Goal: Task Accomplishment & Management: Use online tool/utility

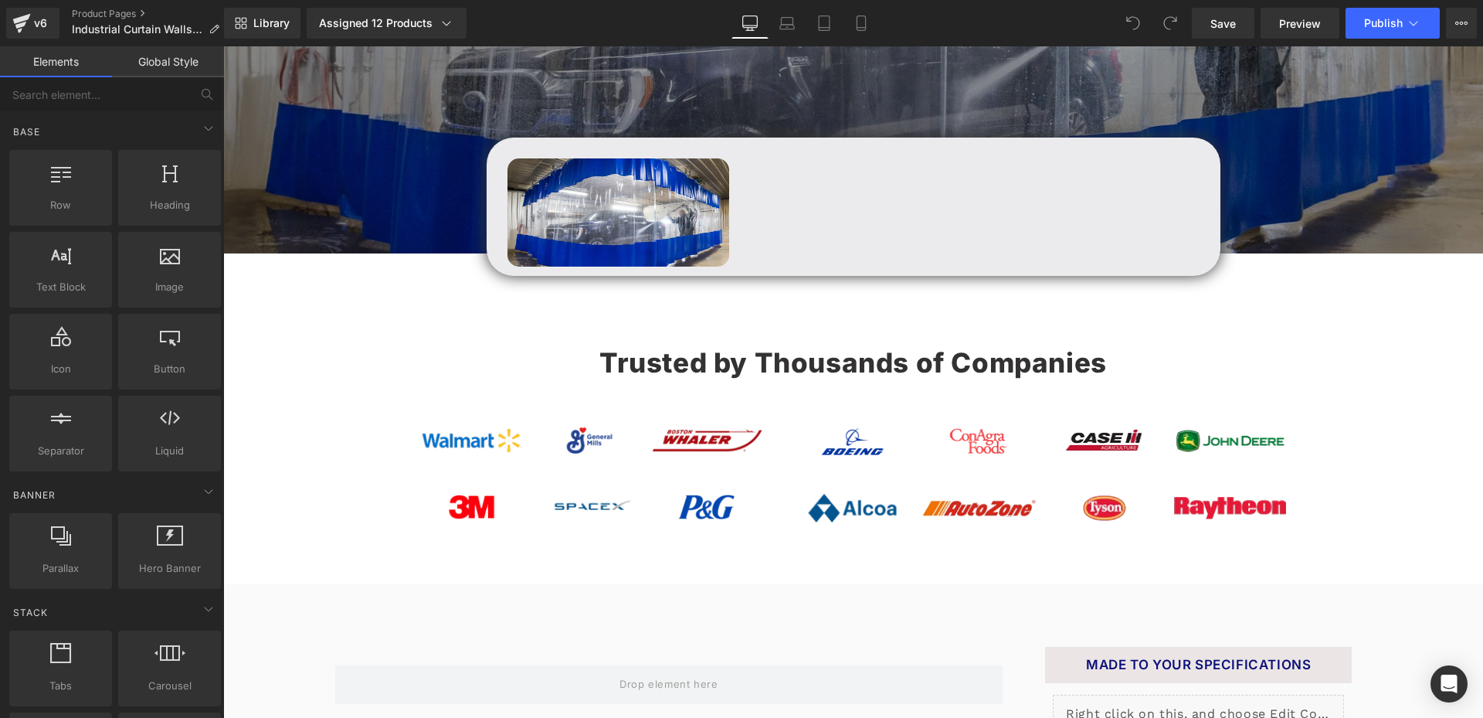
scroll to position [618, 0]
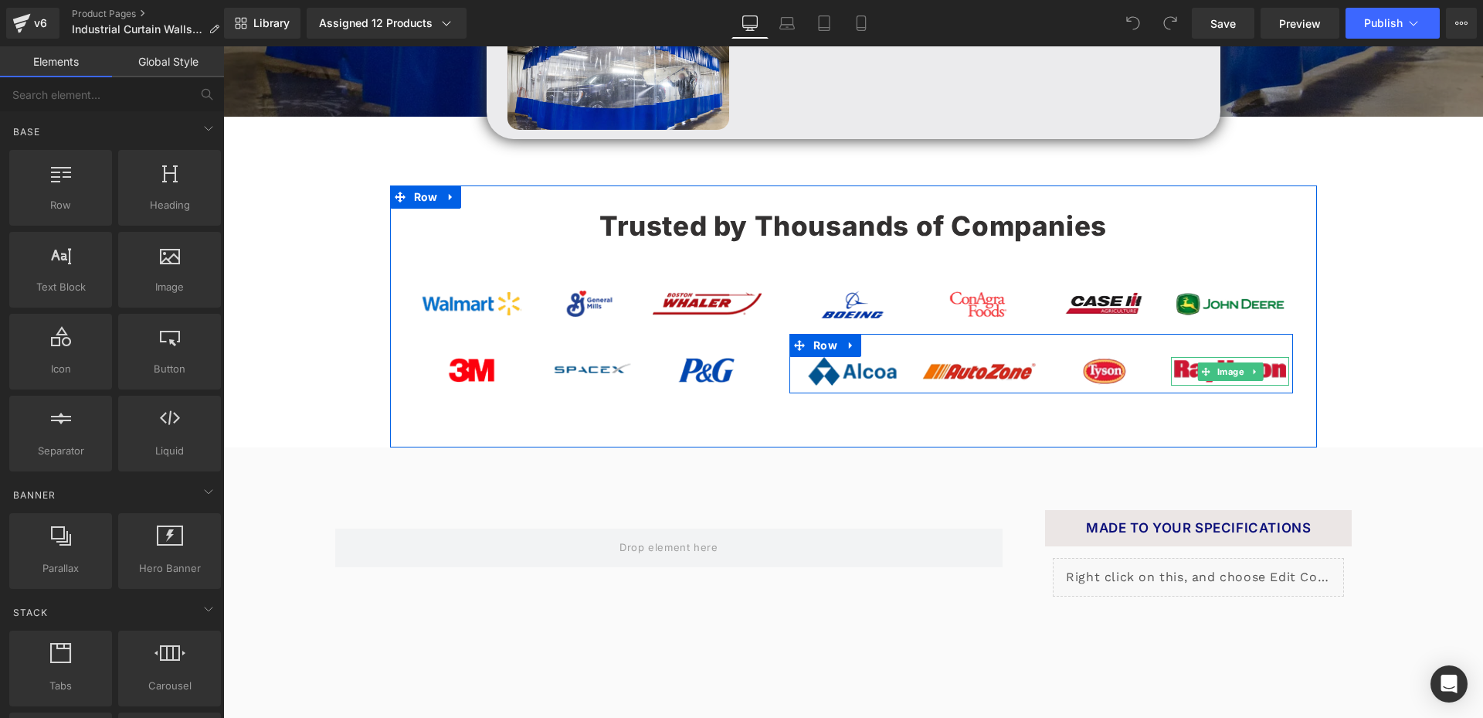
click at [1201, 375] on icon at bounding box center [1205, 371] width 8 height 8
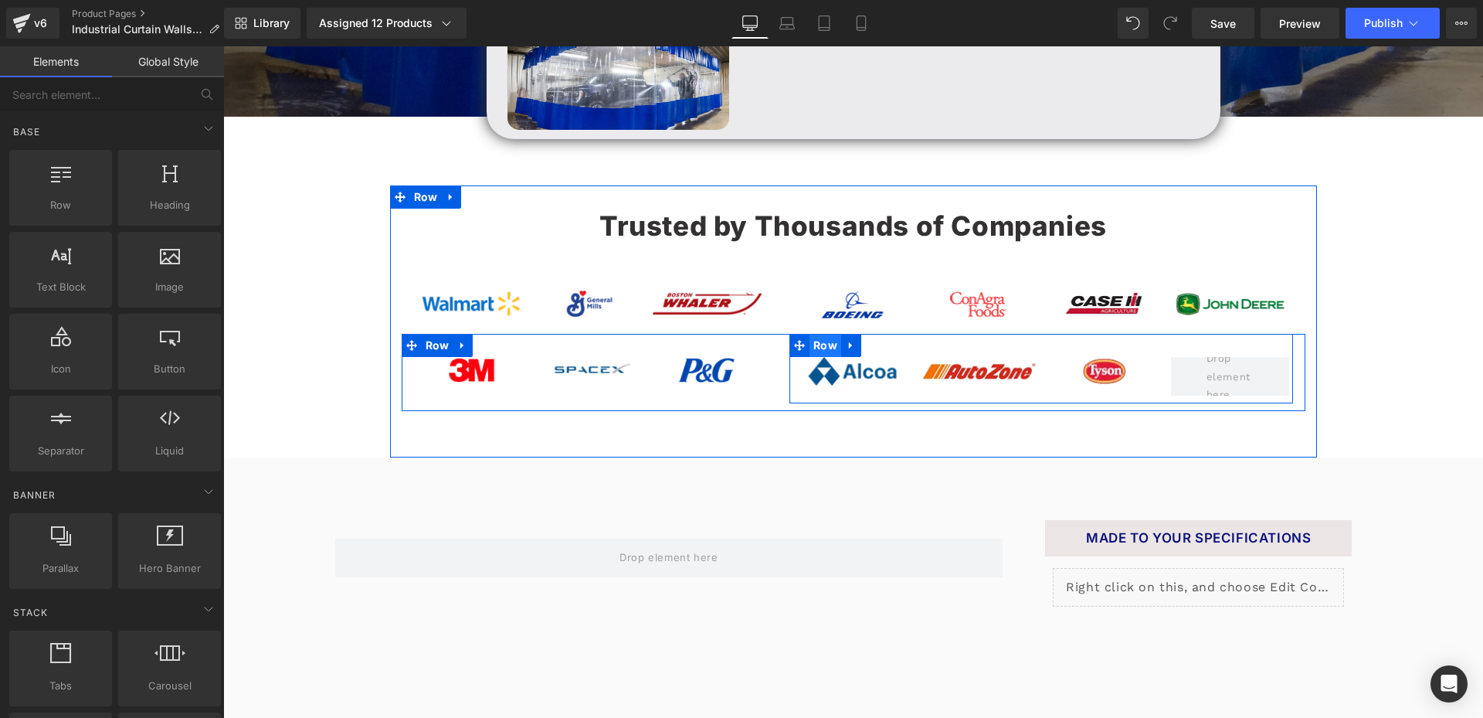
click at [818, 357] on span "Row" at bounding box center [826, 345] width 32 height 23
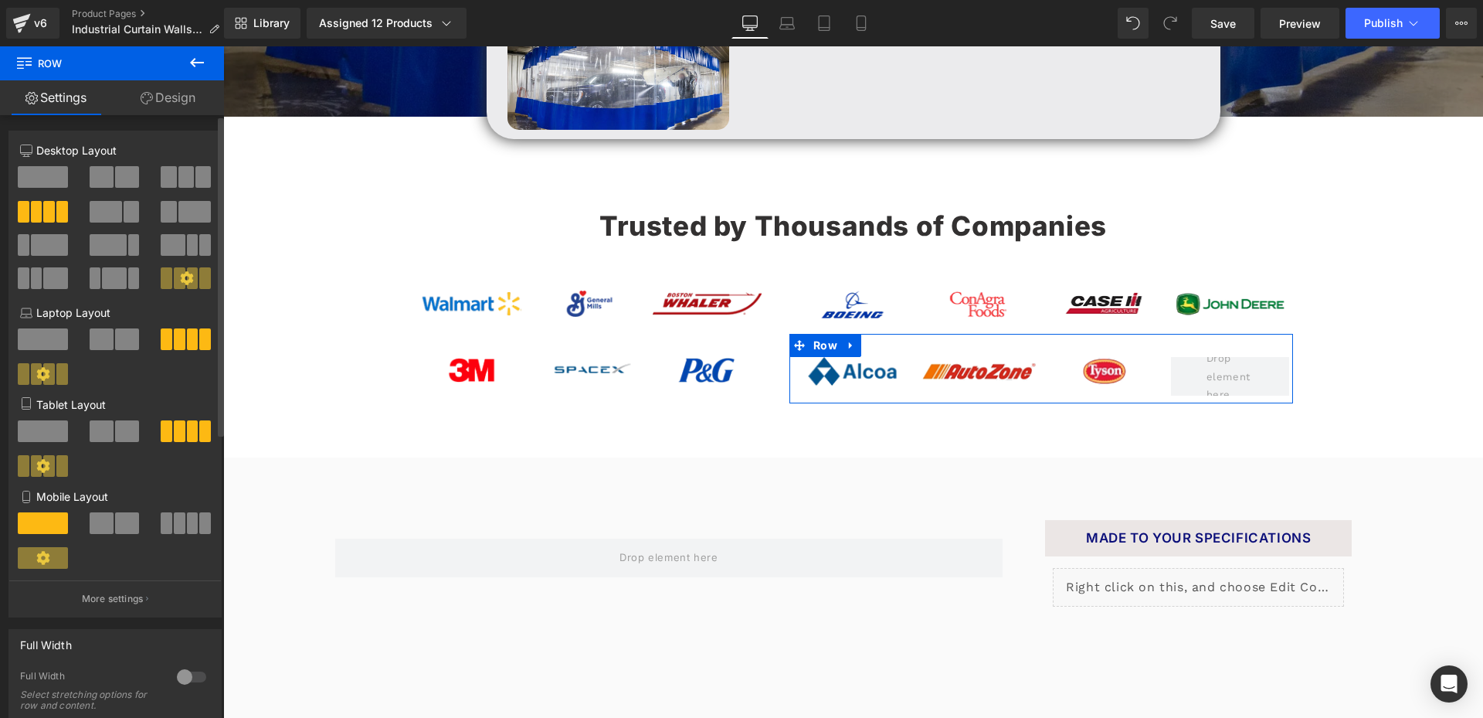
click at [195, 183] on span at bounding box center [202, 177] width 15 height 22
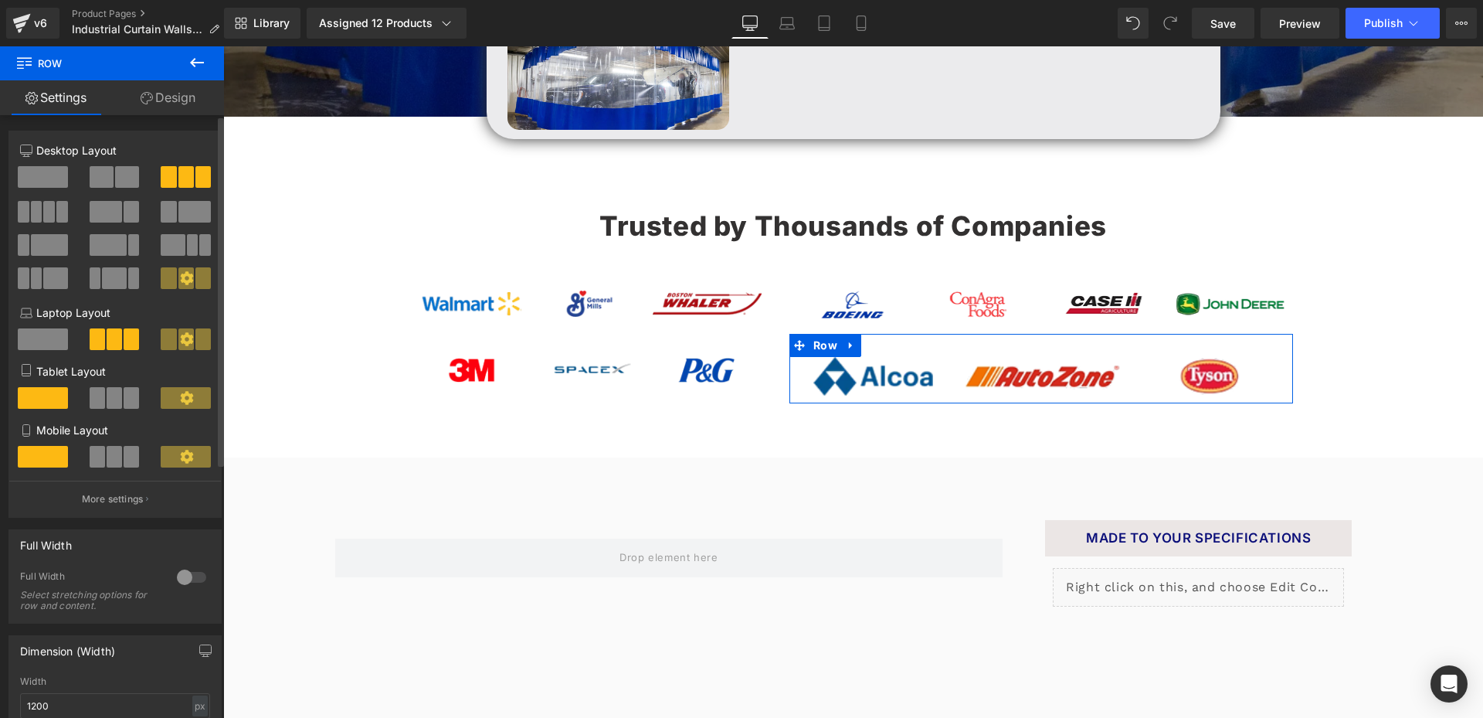
click at [49, 219] on span at bounding box center [49, 212] width 12 height 22
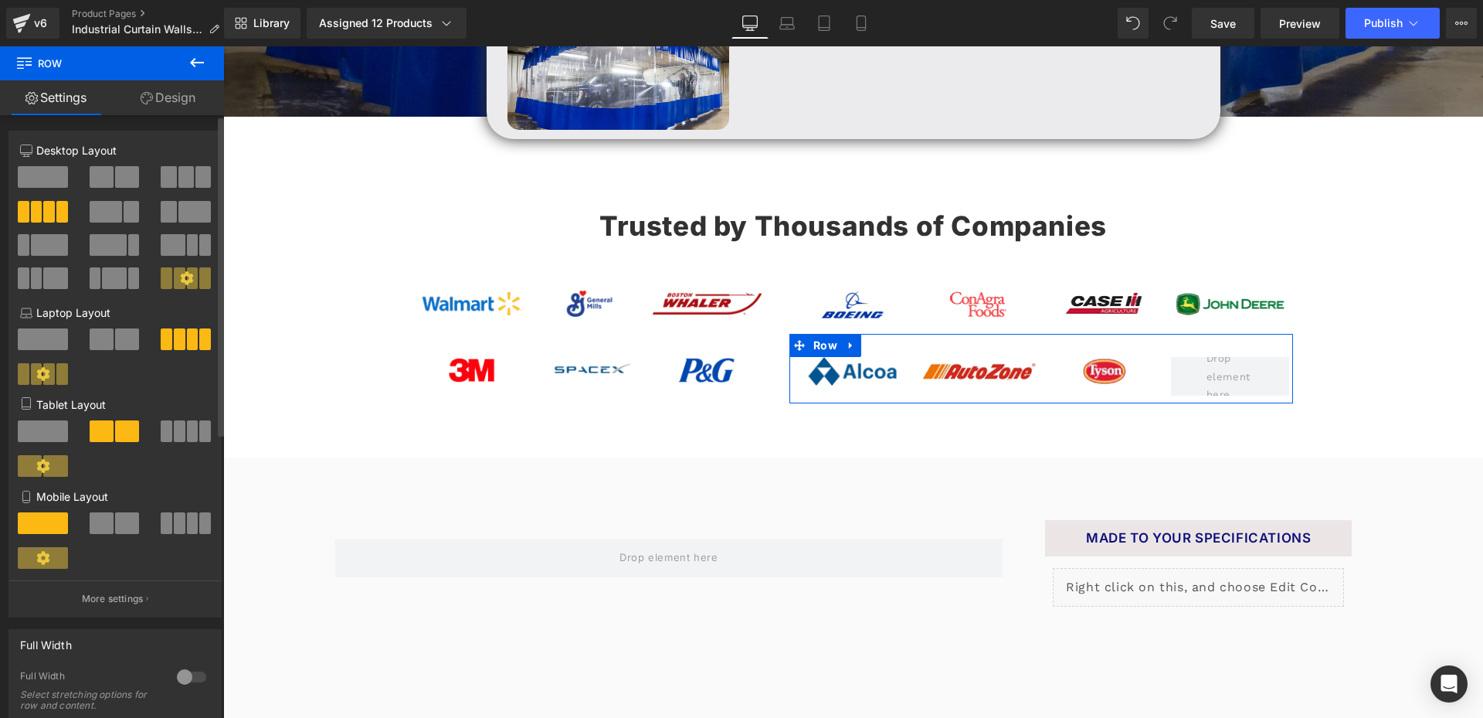
click at [162, 172] on span at bounding box center [168, 177] width 15 height 22
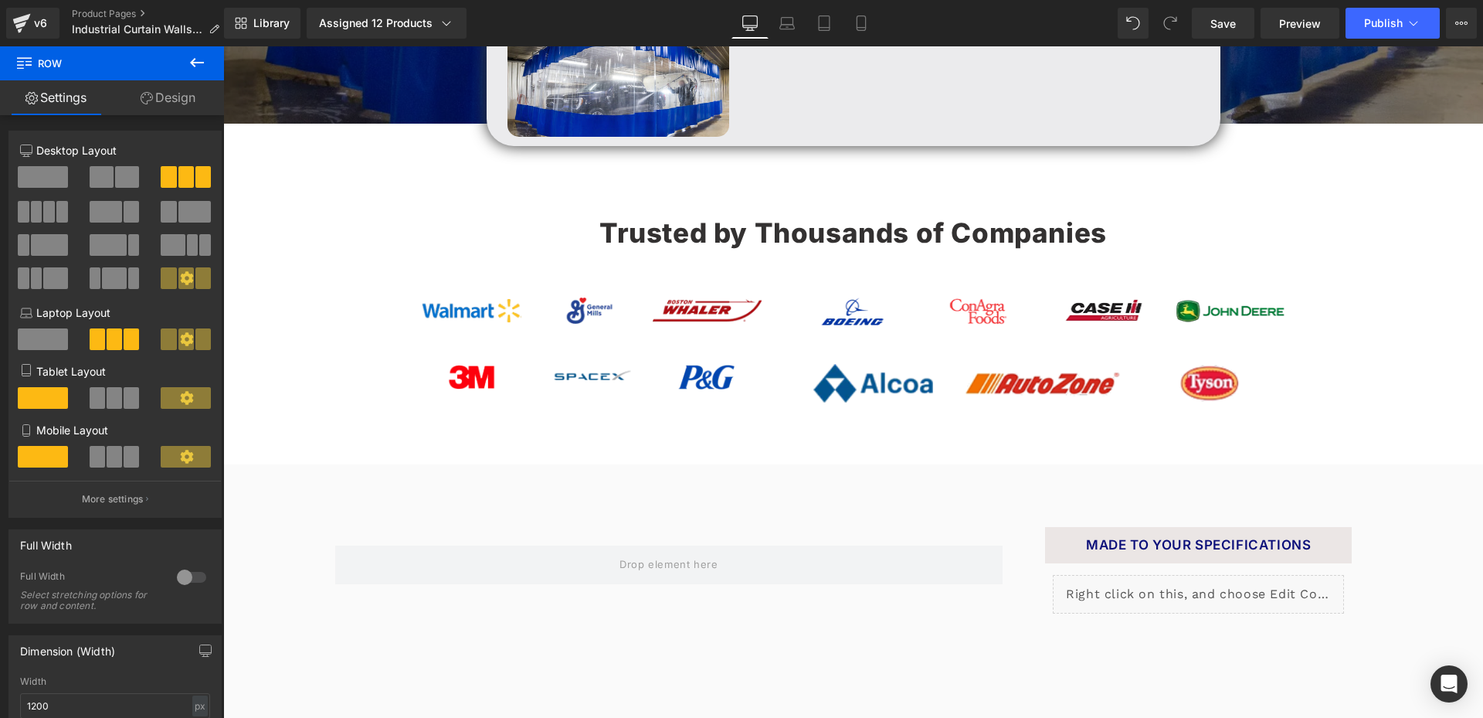
scroll to position [464, 0]
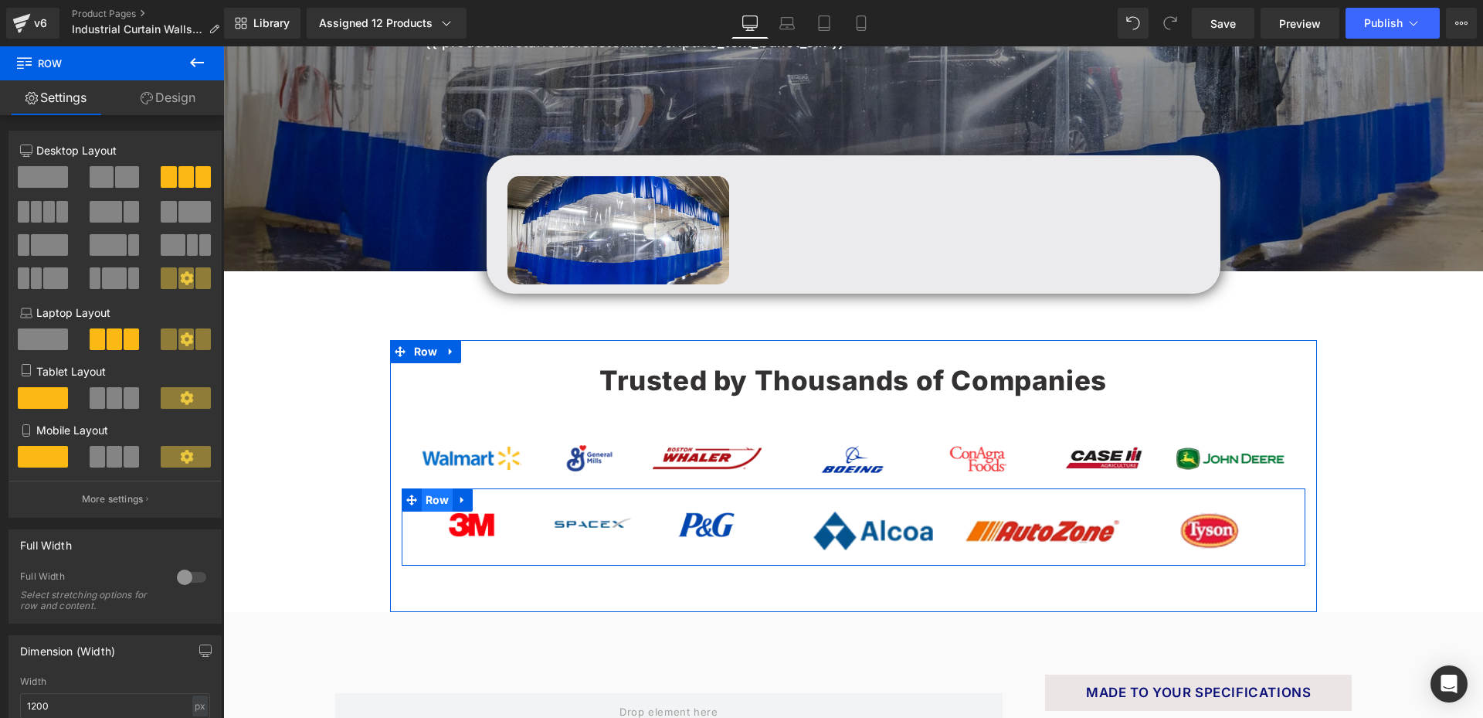
click at [423, 511] on span "Row" at bounding box center [438, 499] width 32 height 23
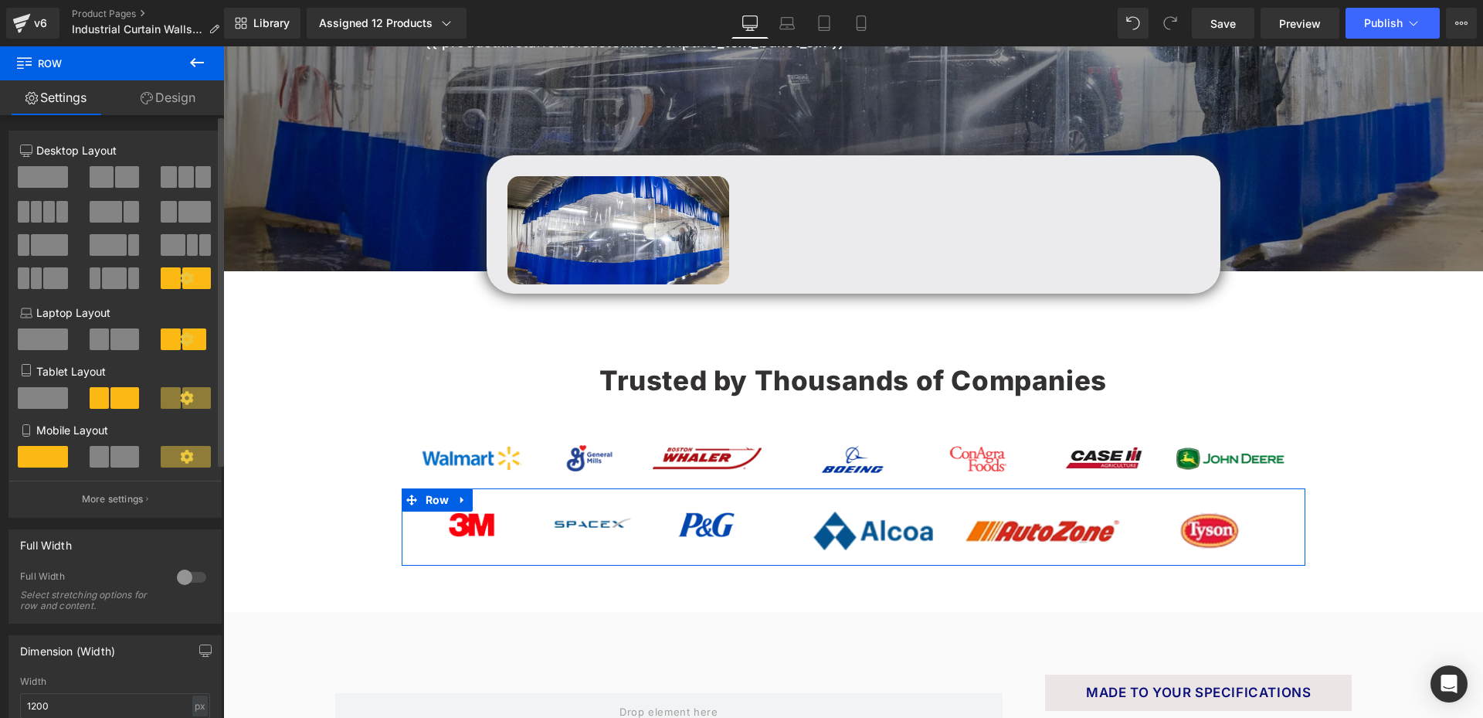
click at [168, 275] on span at bounding box center [171, 278] width 20 height 22
click at [185, 280] on icon at bounding box center [186, 277] width 13 height 13
click at [118, 505] on p "More settings" at bounding box center [113, 499] width 62 height 14
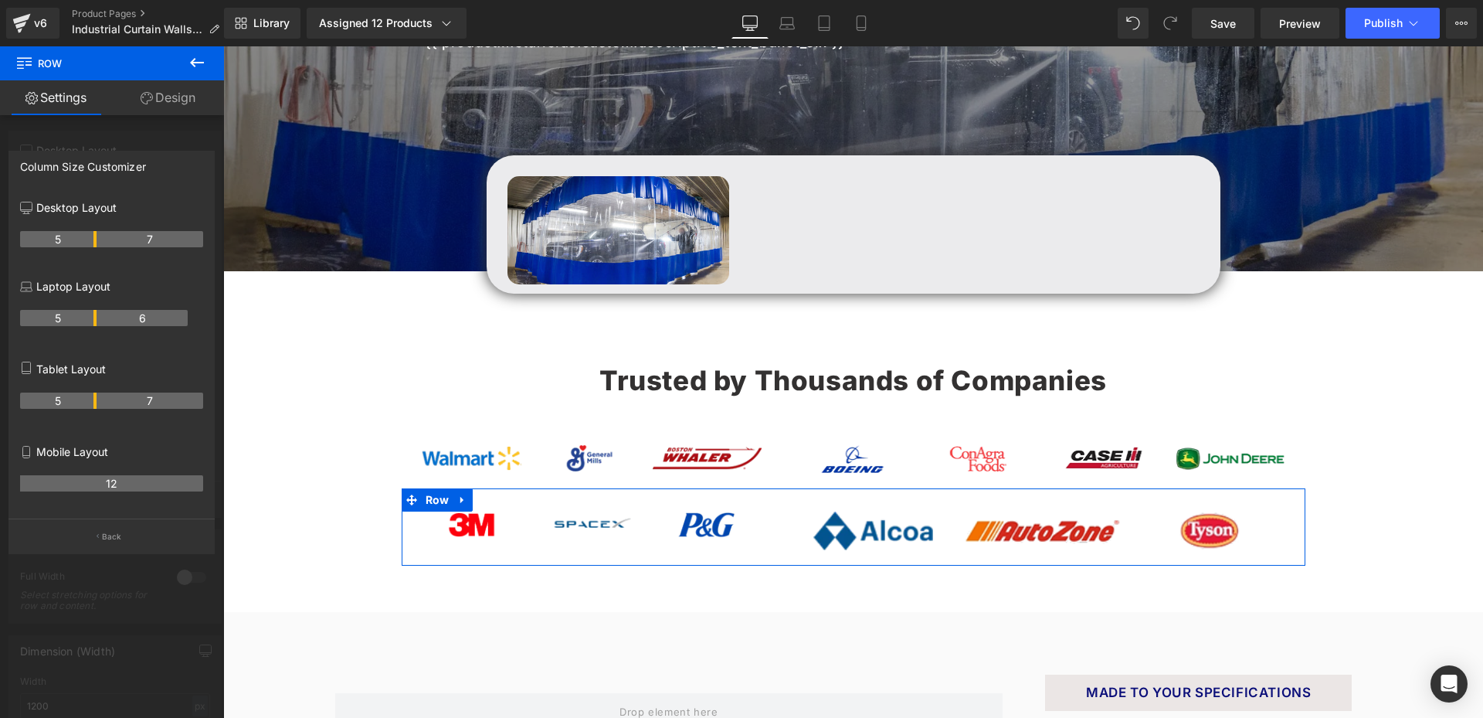
click at [55, 134] on div at bounding box center [112, 385] width 224 height 679
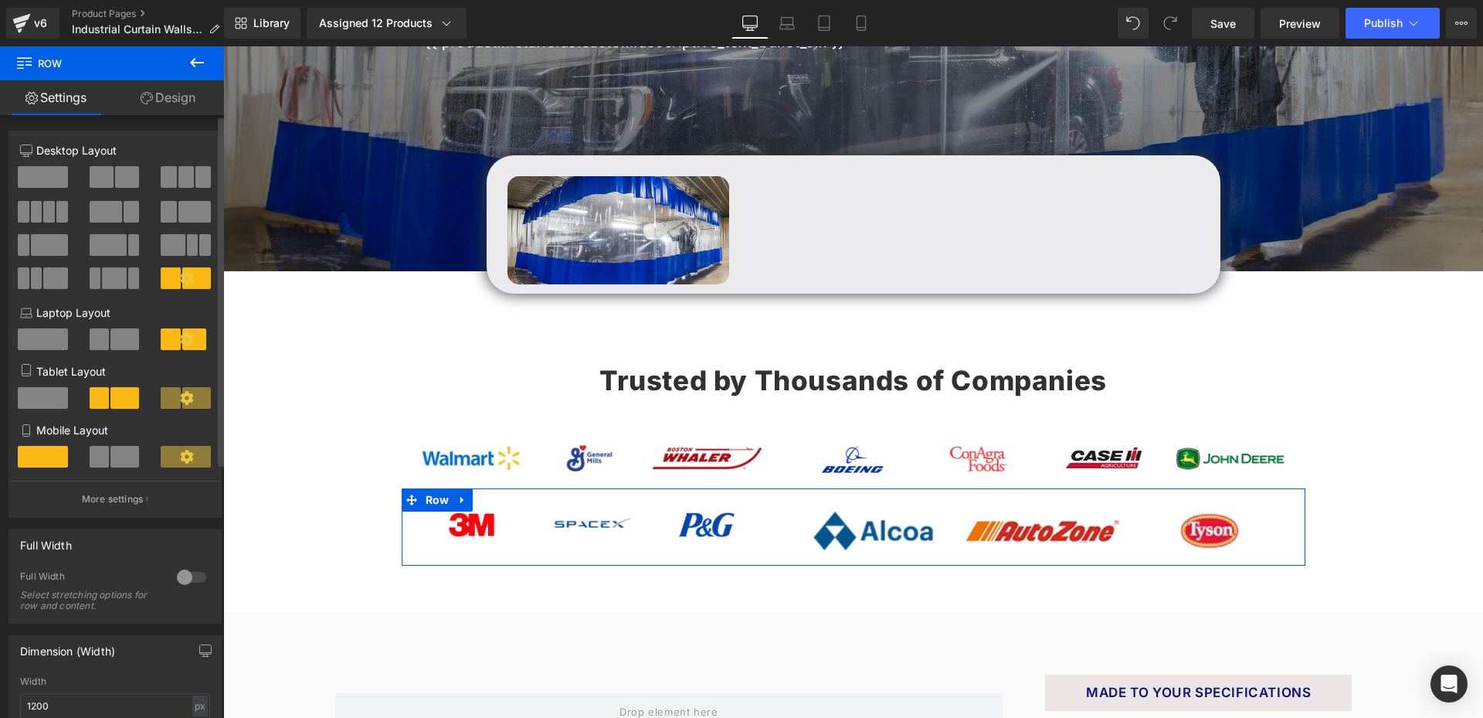
click at [107, 175] on span at bounding box center [102, 177] width 24 height 22
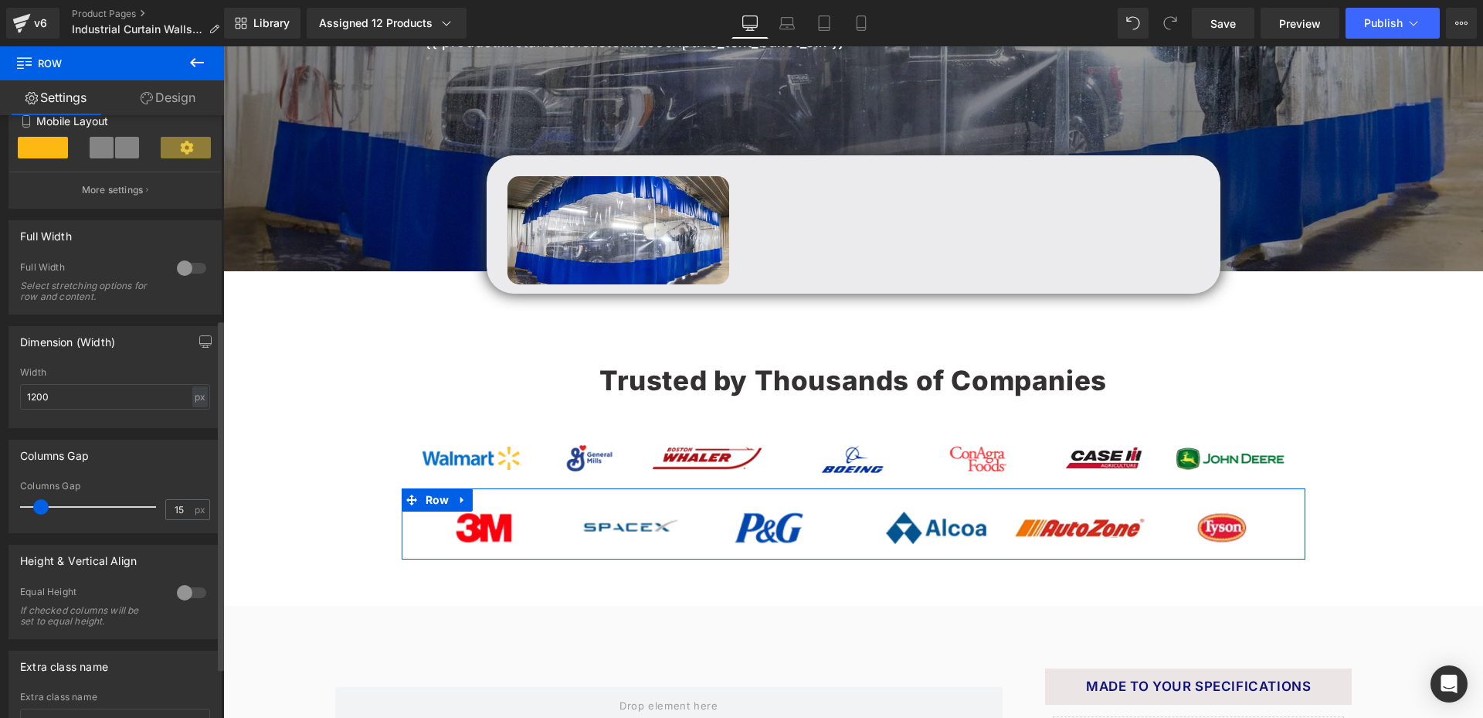
scroll to position [386, 0]
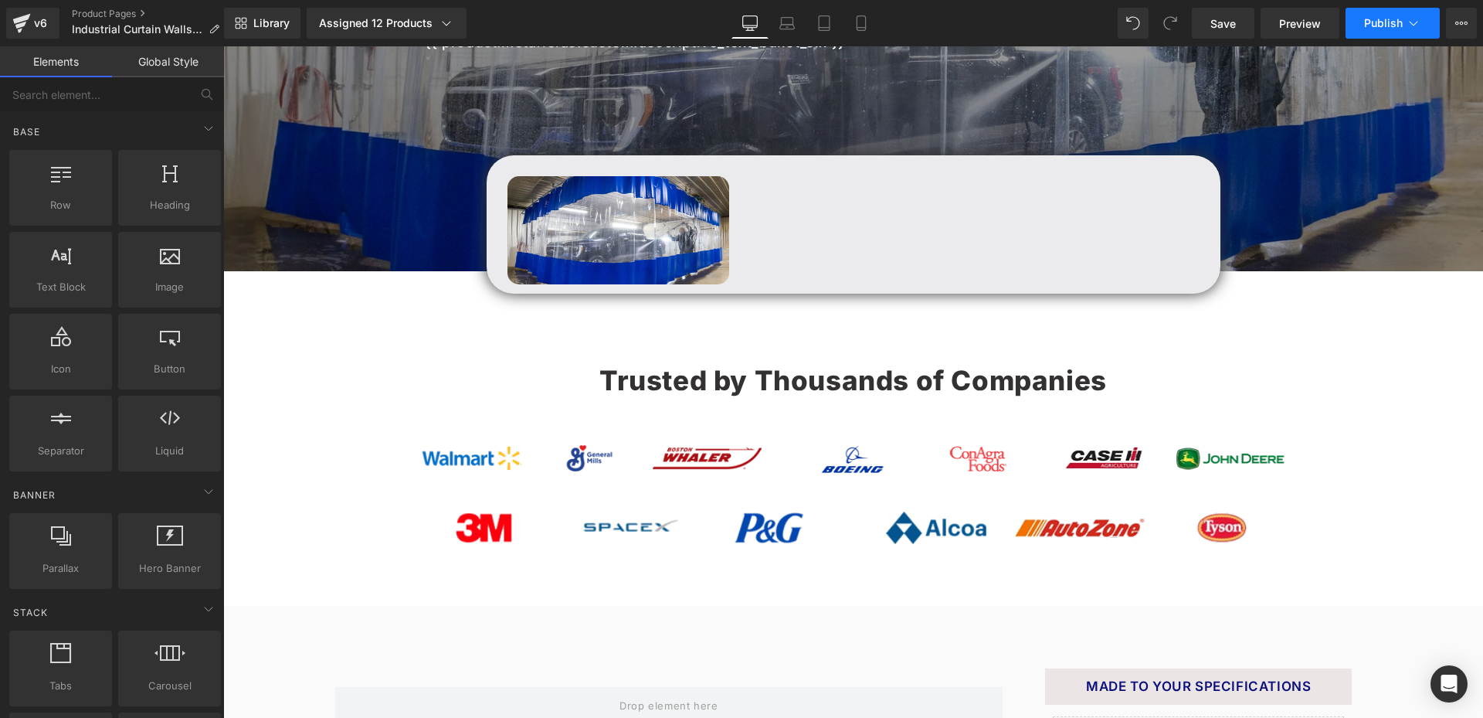
click at [1391, 18] on span "Publish" at bounding box center [1383, 23] width 39 height 12
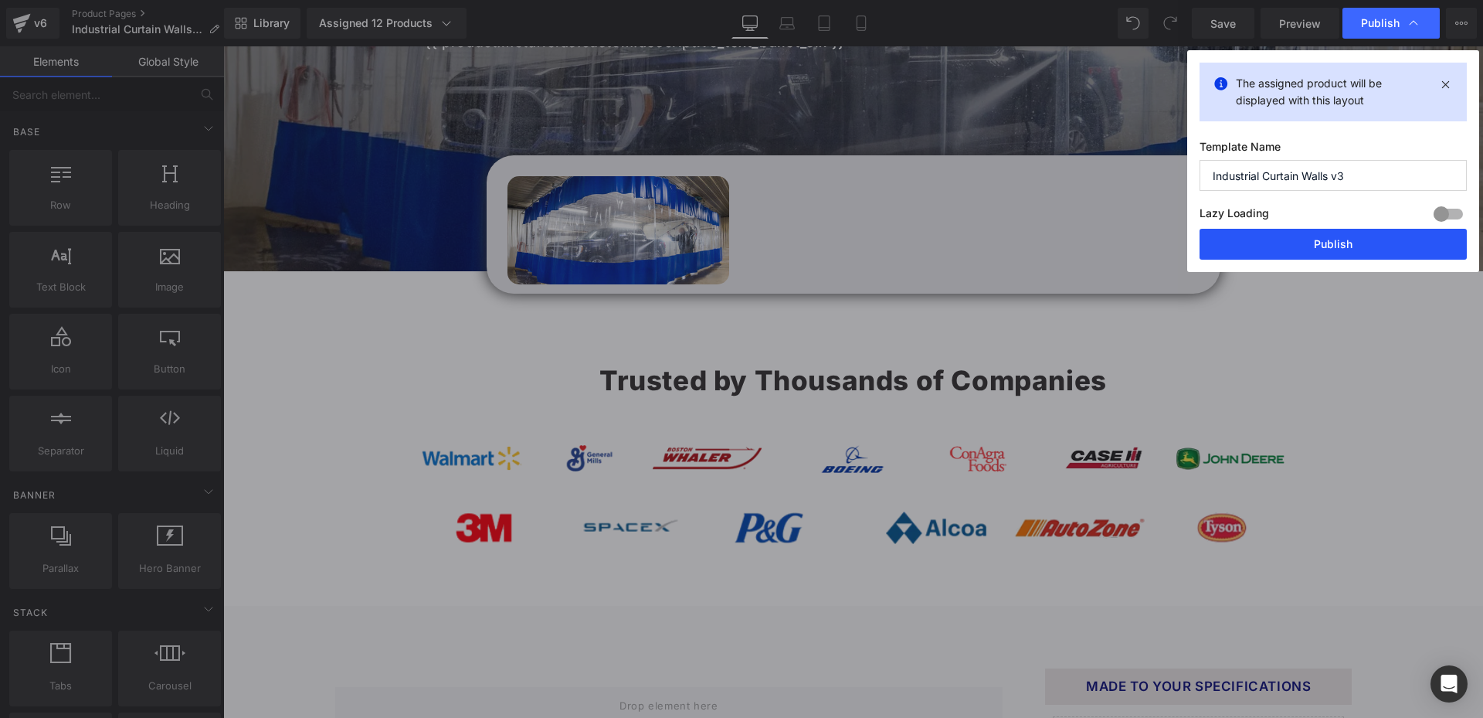
drag, startPoint x: 1277, startPoint y: 231, endPoint x: 1045, endPoint y: 184, distance: 236.5
click at [1277, 231] on button "Publish" at bounding box center [1333, 244] width 267 height 31
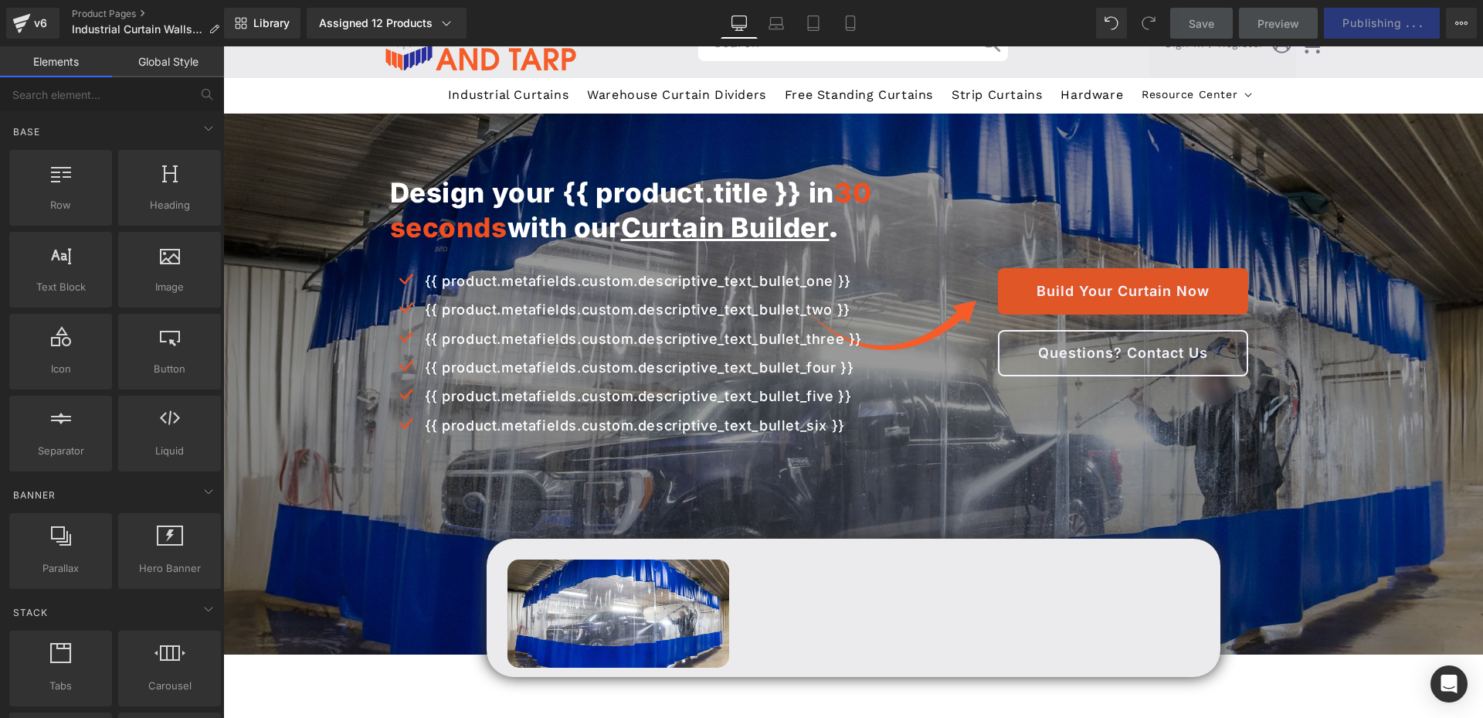
scroll to position [0, 0]
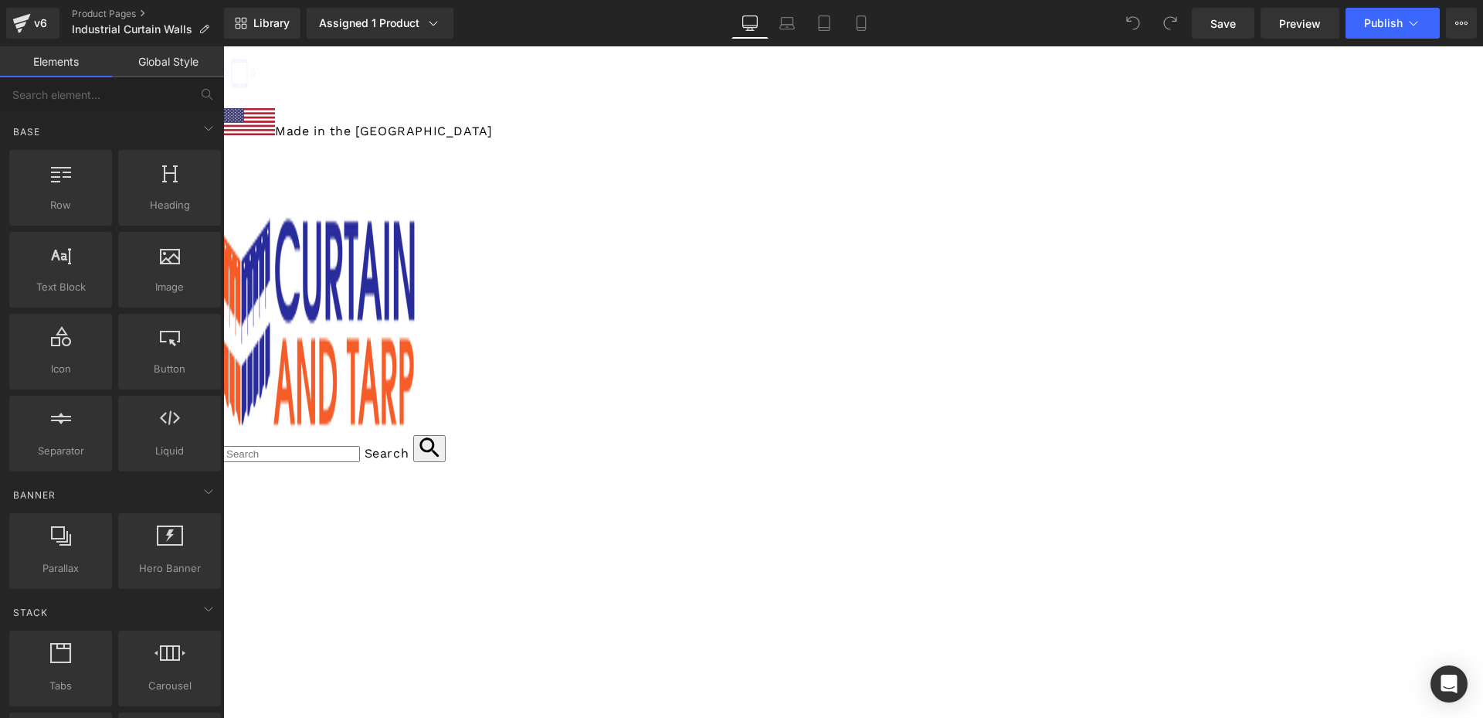
scroll to position [618, 0]
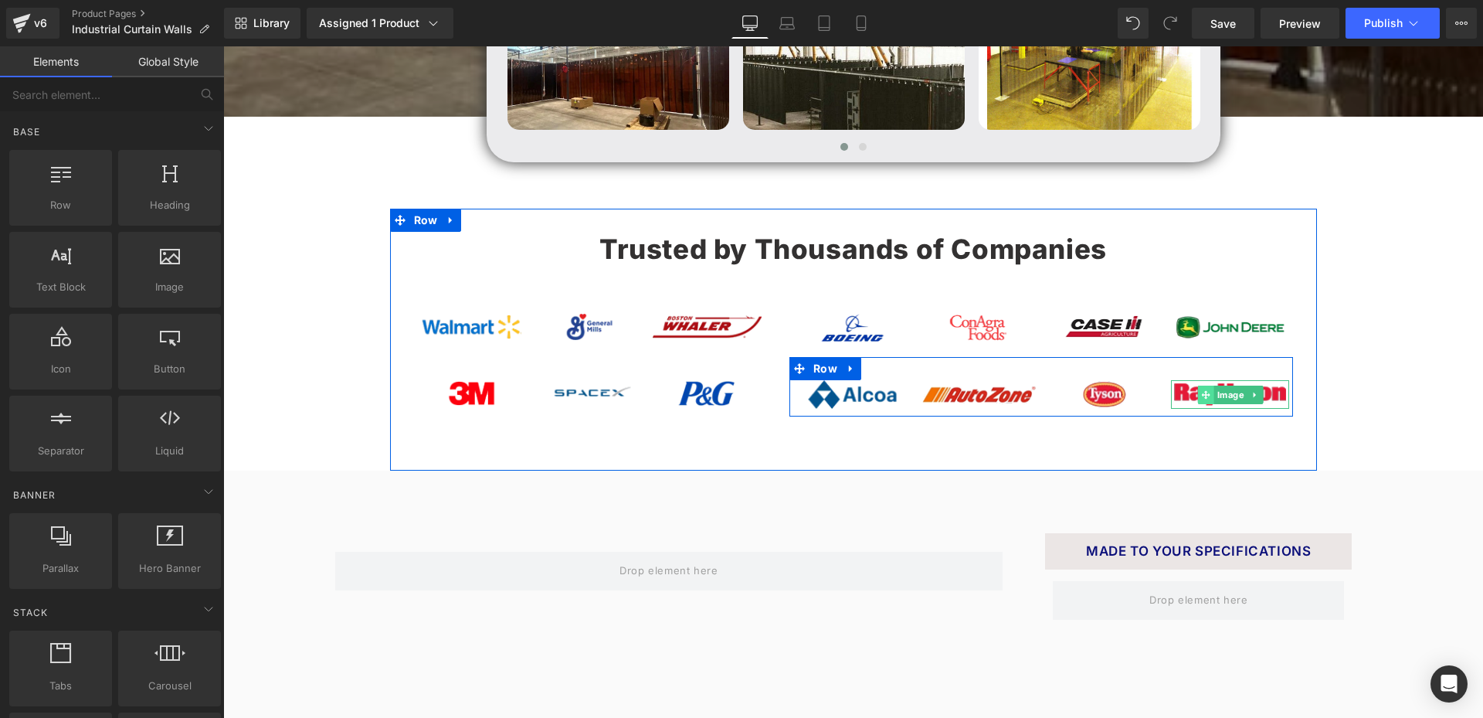
click at [1204, 399] on icon at bounding box center [1205, 394] width 8 height 8
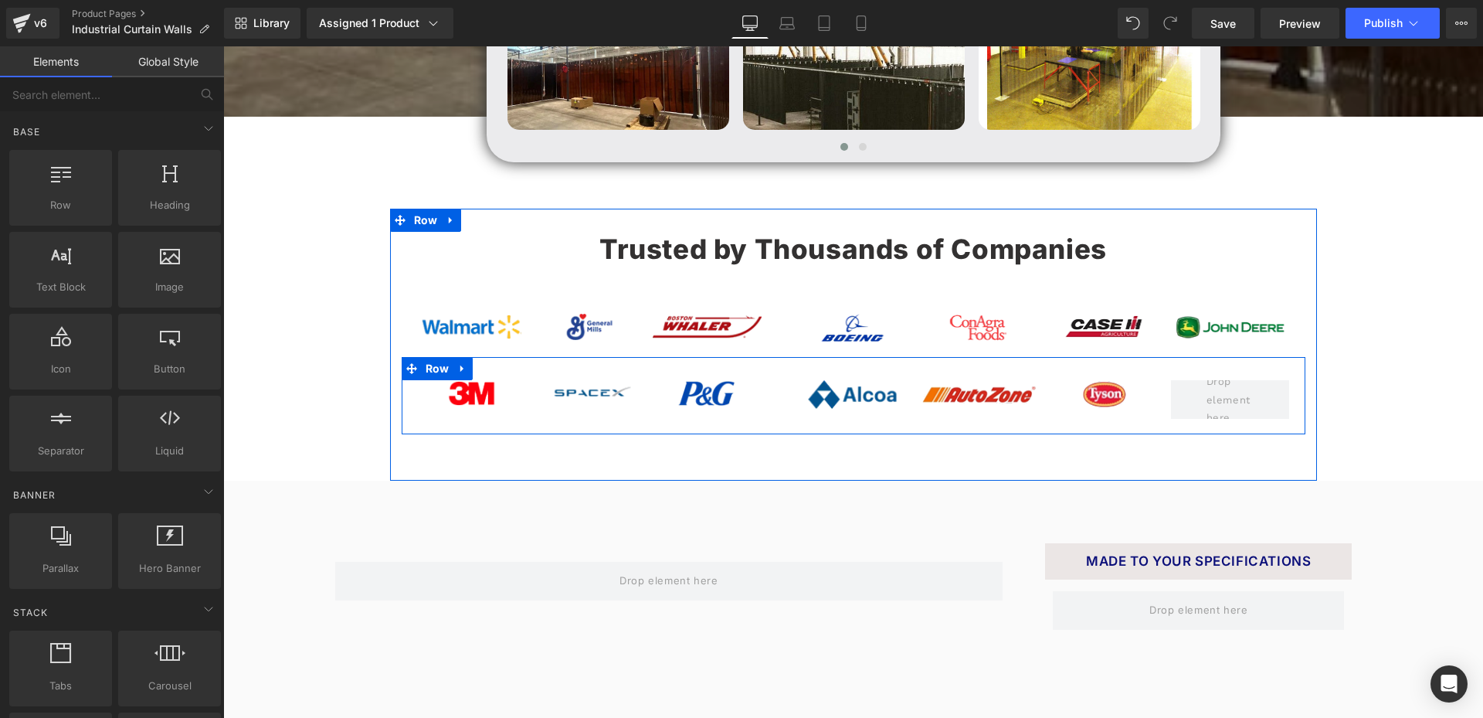
click at [813, 378] on span "Row" at bounding box center [825, 368] width 25 height 19
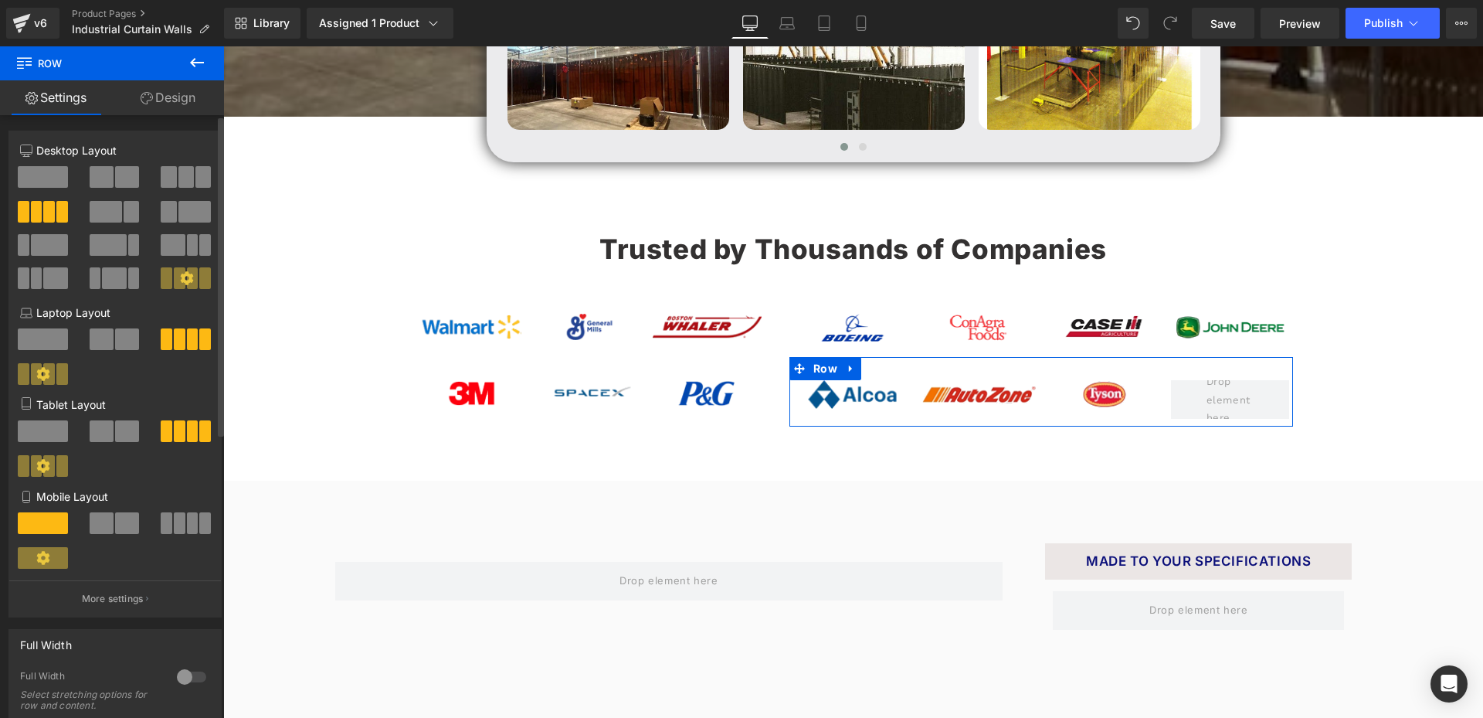
click at [182, 165] on div at bounding box center [115, 233] width 190 height 150
click at [182, 169] on span at bounding box center [185, 177] width 15 height 22
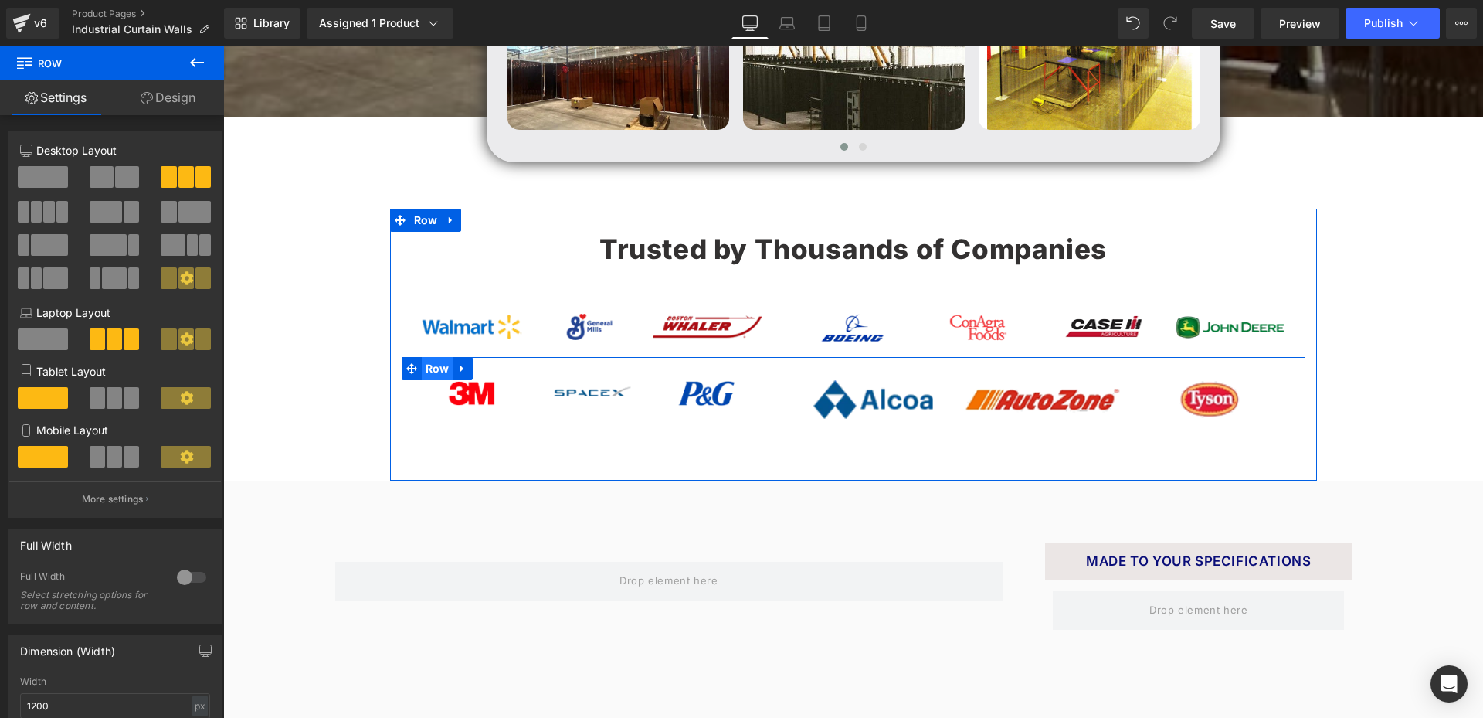
click at [431, 380] on span "Row" at bounding box center [438, 368] width 32 height 23
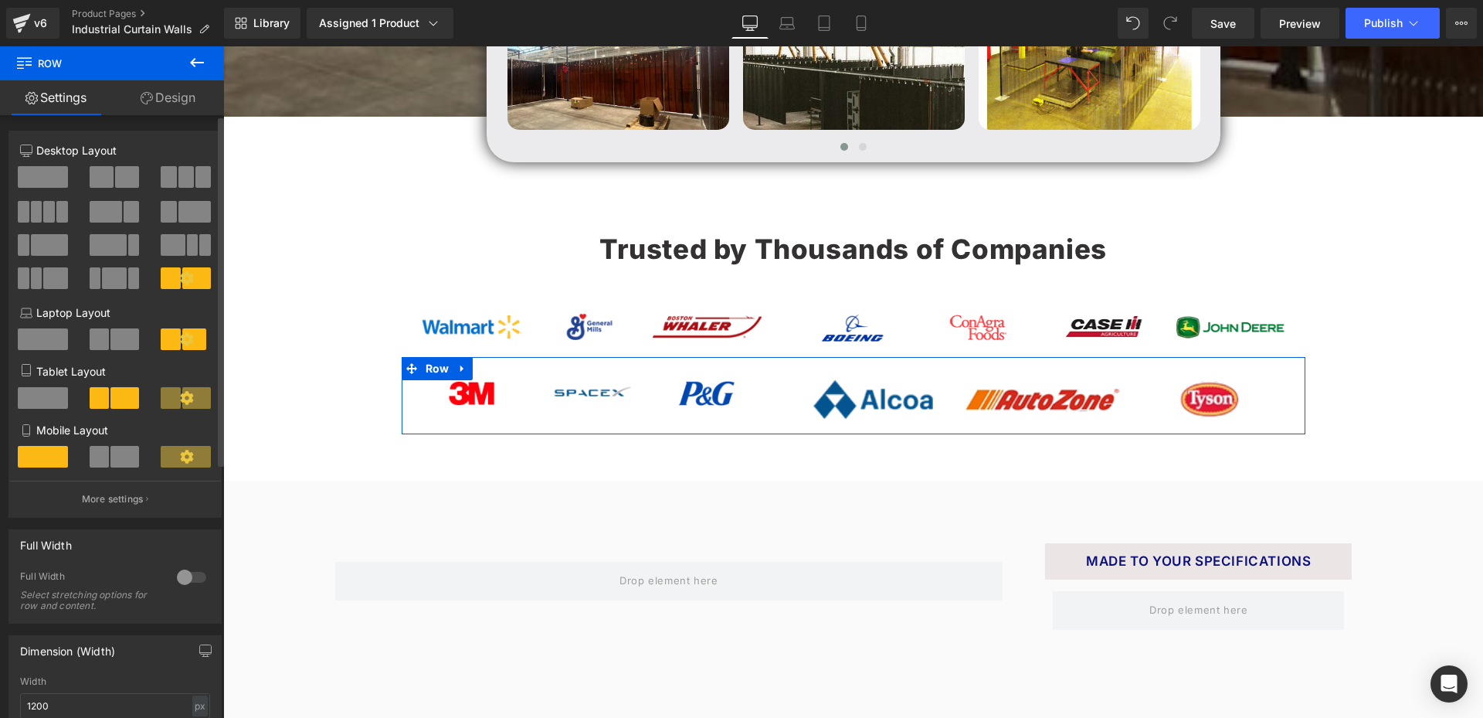
click at [121, 180] on span at bounding box center [127, 177] width 24 height 22
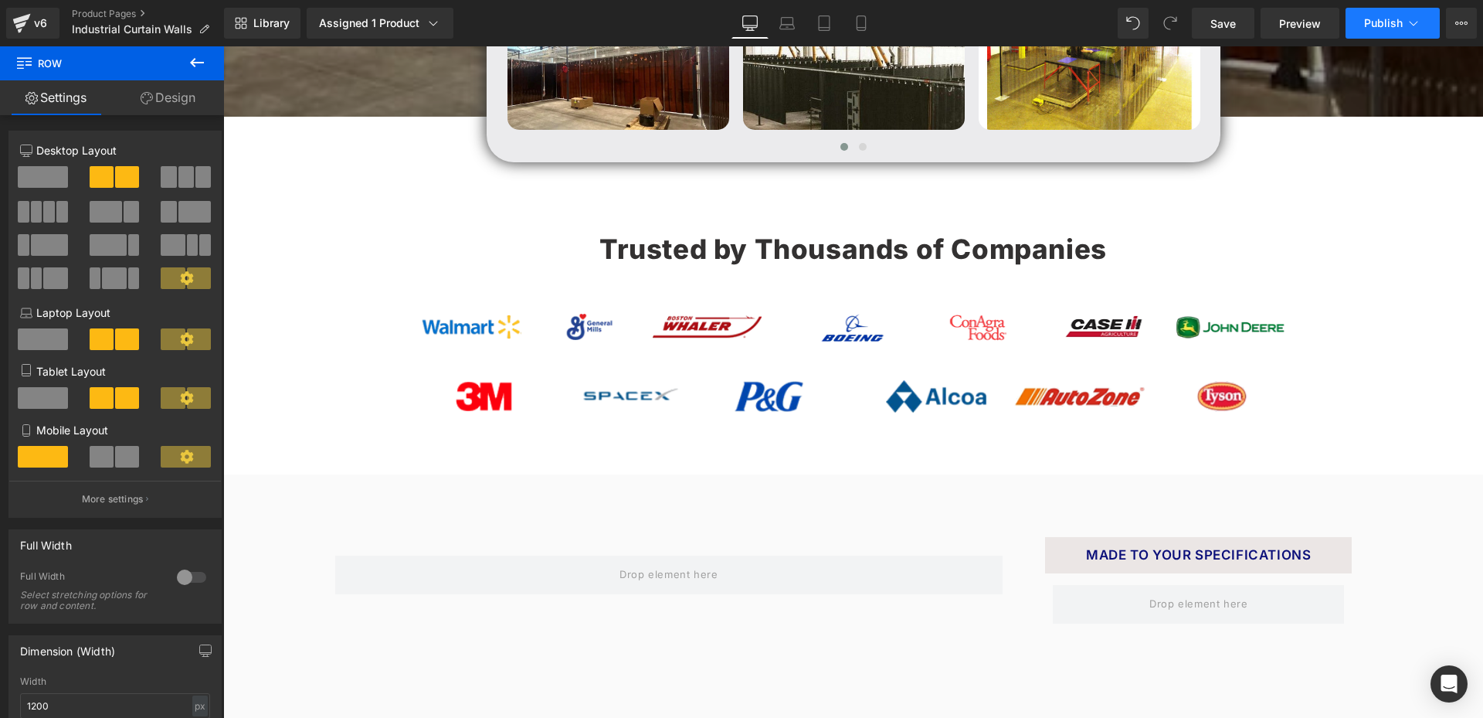
click at [1398, 20] on span "Publish" at bounding box center [1383, 23] width 39 height 12
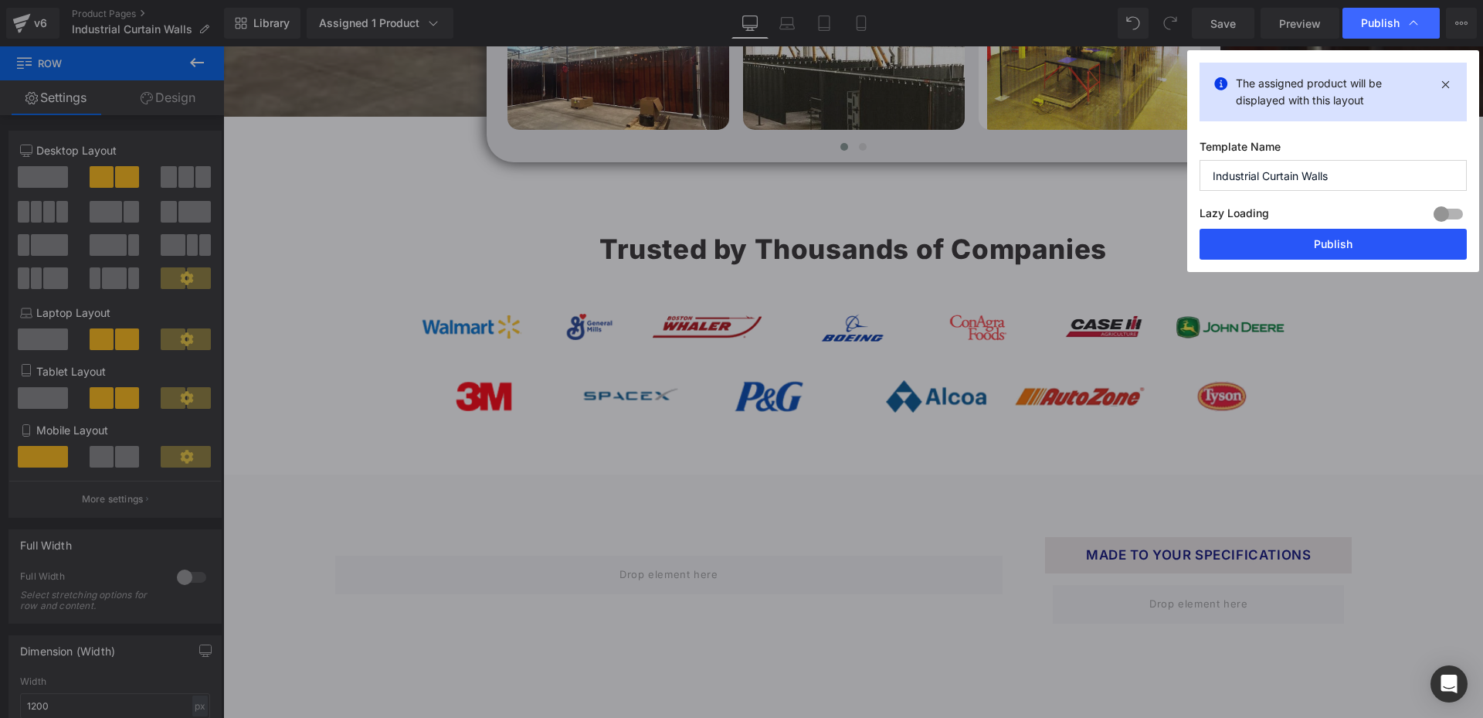
click at [1302, 243] on button "Publish" at bounding box center [1333, 244] width 267 height 31
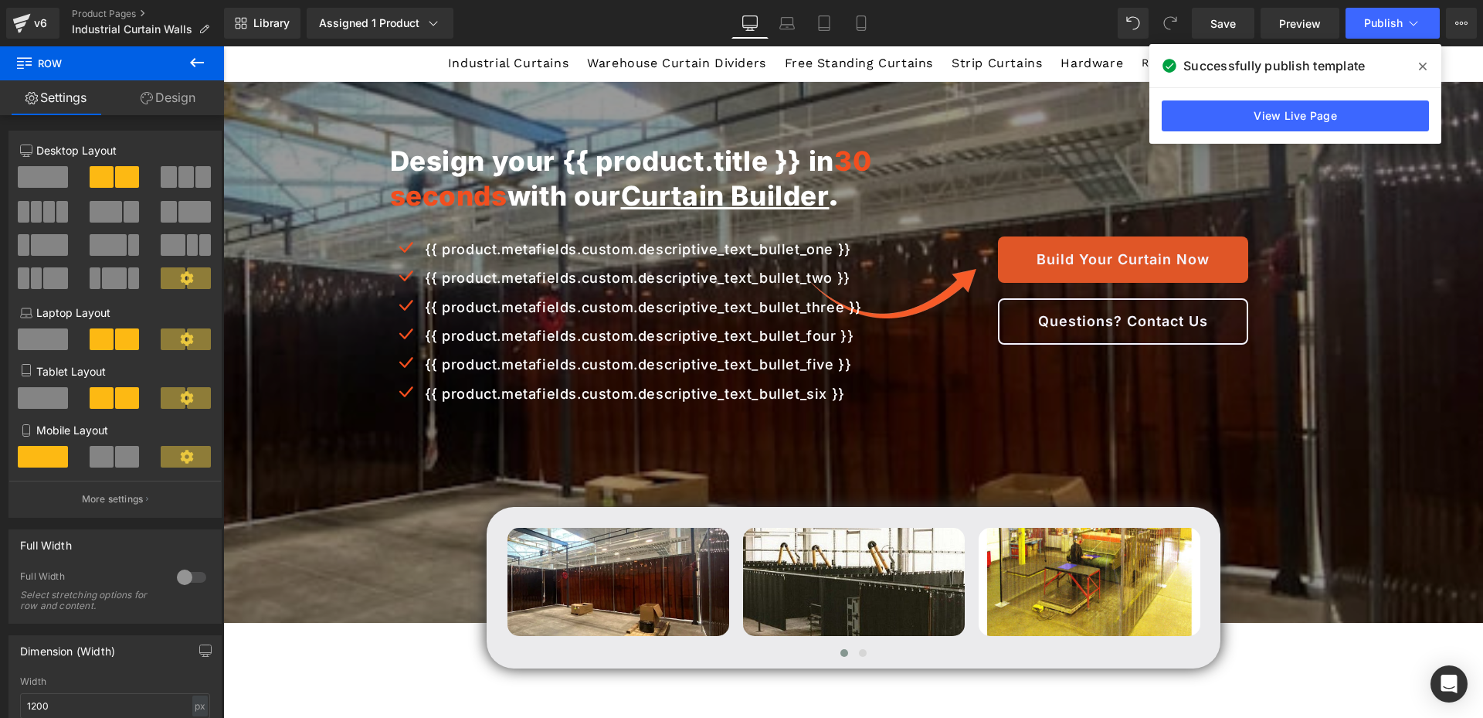
scroll to position [0, 0]
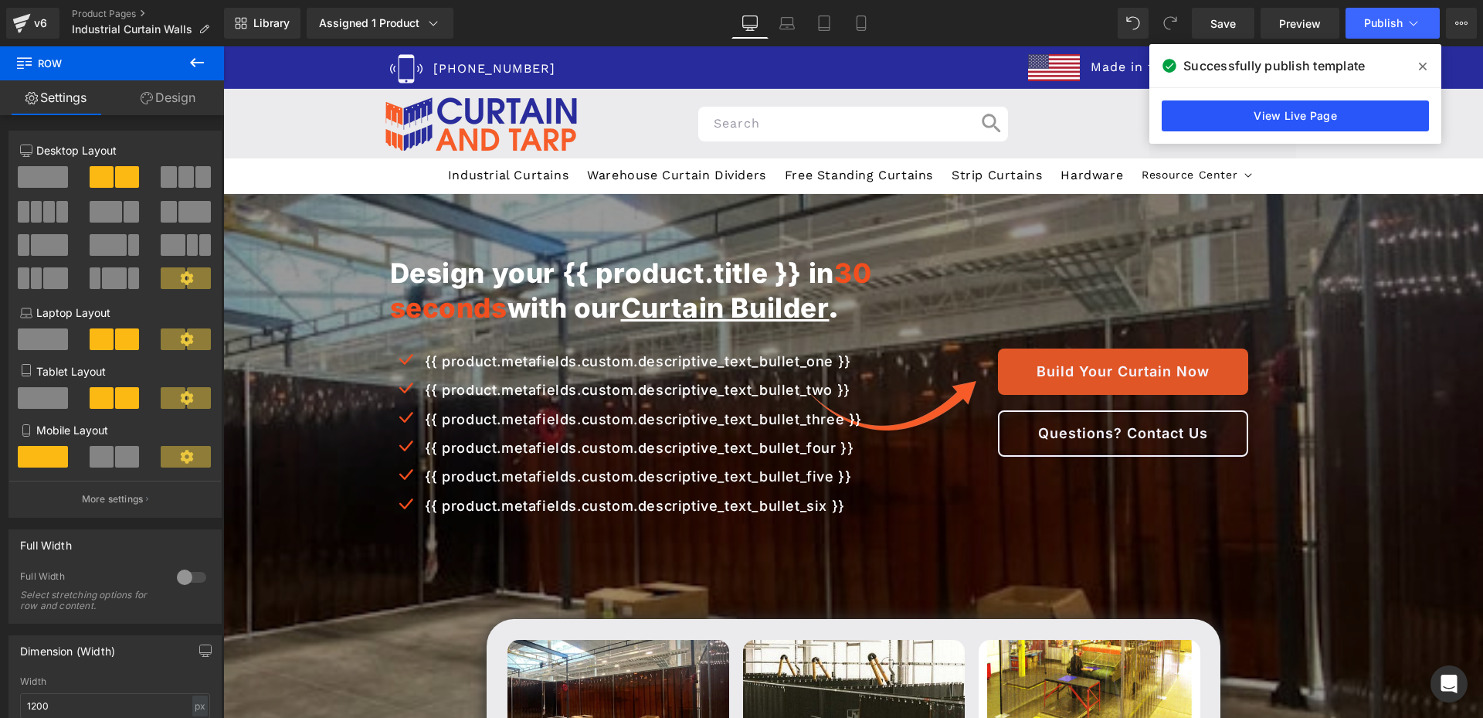
click at [1308, 110] on link "View Live Page" at bounding box center [1295, 115] width 267 height 31
